Goal: Find specific page/section: Find specific page/section

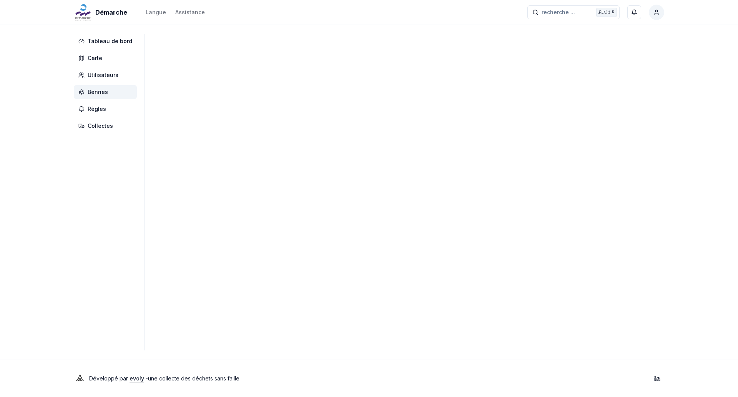
click at [105, 89] on span "Bennes" at bounding box center [98, 92] width 20 height 8
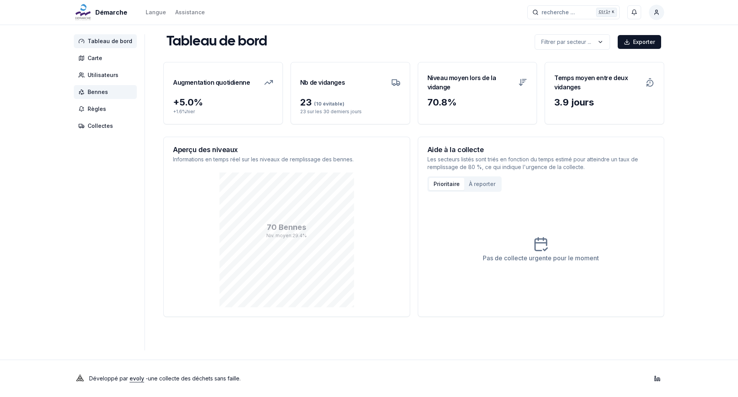
click at [102, 90] on span "Bennes" at bounding box center [98, 92] width 20 height 8
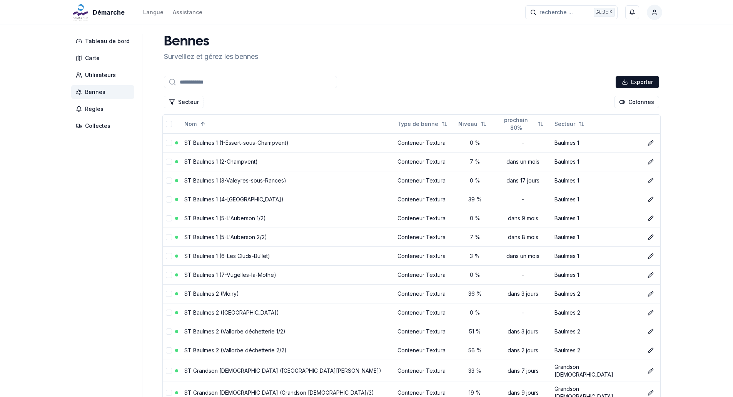
click at [216, 85] on input at bounding box center [250, 82] width 173 height 12
click at [181, 97] on button "Secteur" at bounding box center [184, 102] width 40 height 12
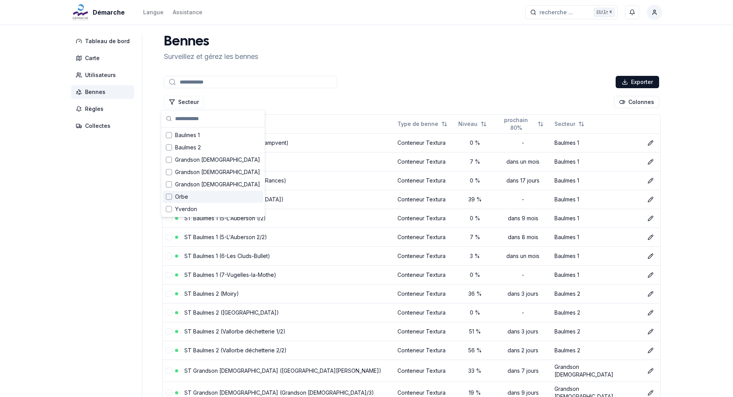
click at [179, 198] on span "Orbe" at bounding box center [181, 197] width 13 height 8
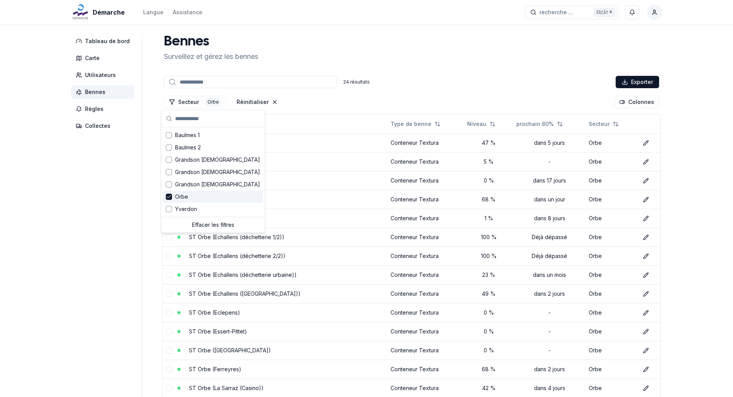
click at [106, 204] on aside "Tableau de bord Carte Utilisateurs Bennes Règles Collectes" at bounding box center [106, 320] width 71 height 572
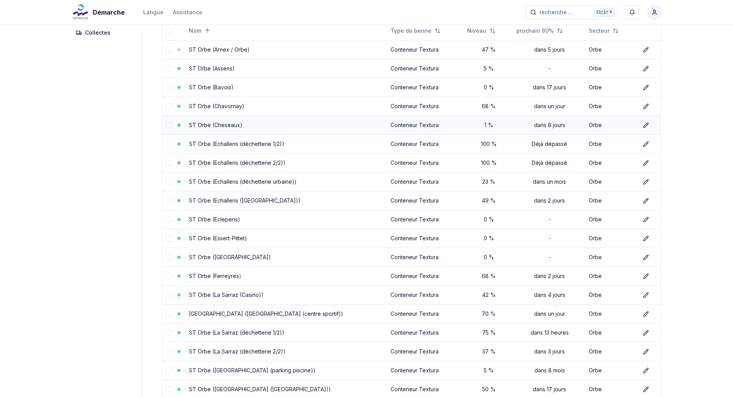
scroll to position [25, 0]
